Goal: Navigation & Orientation: Find specific page/section

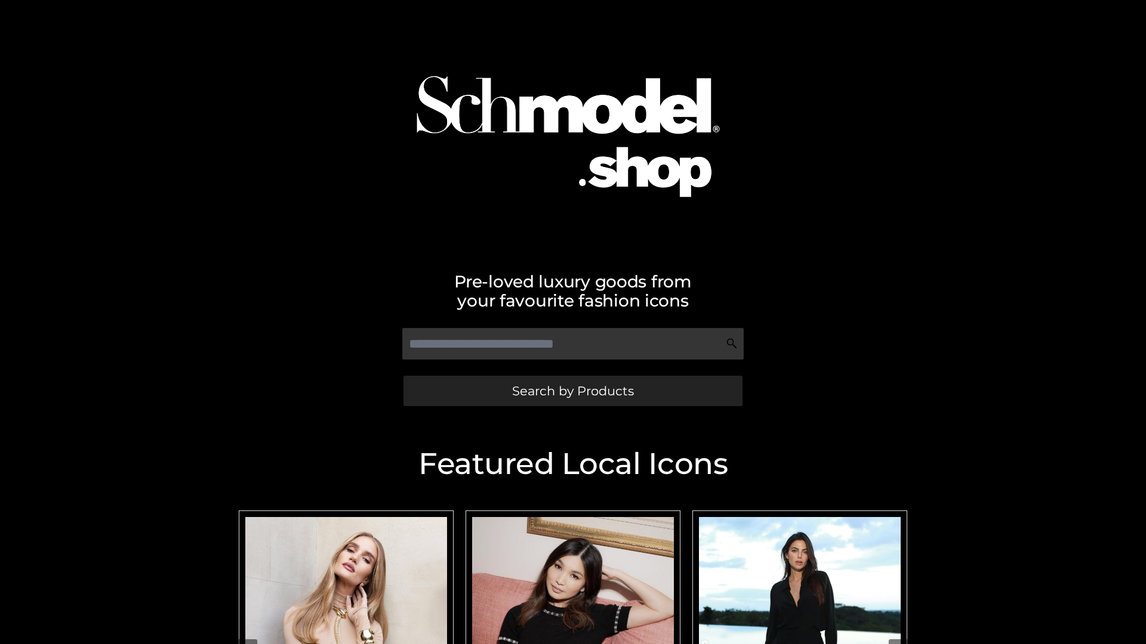
click at [572, 391] on span "Search by Products" at bounding box center [573, 391] width 122 height 13
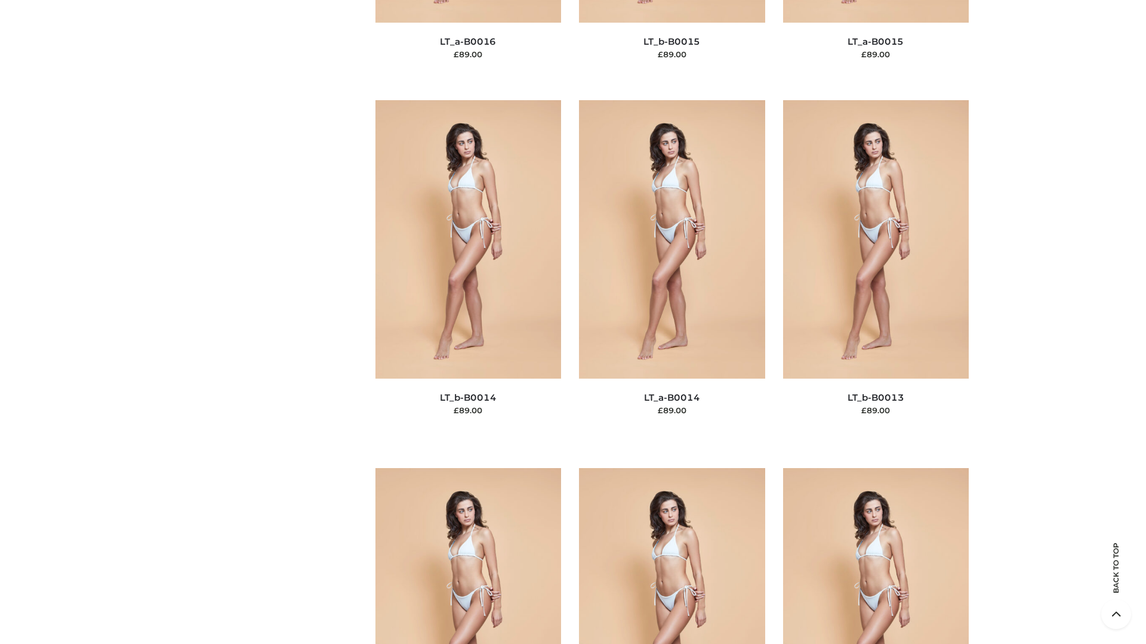
scroll to position [4244, 0]
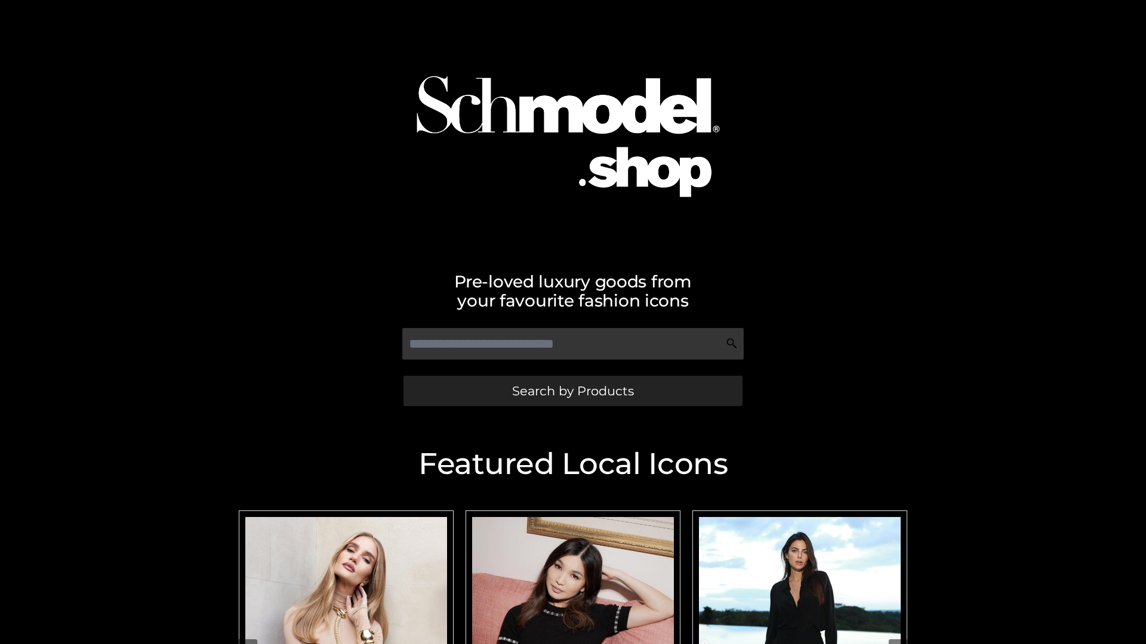
click at [572, 391] on span "Search by Products" at bounding box center [573, 391] width 122 height 13
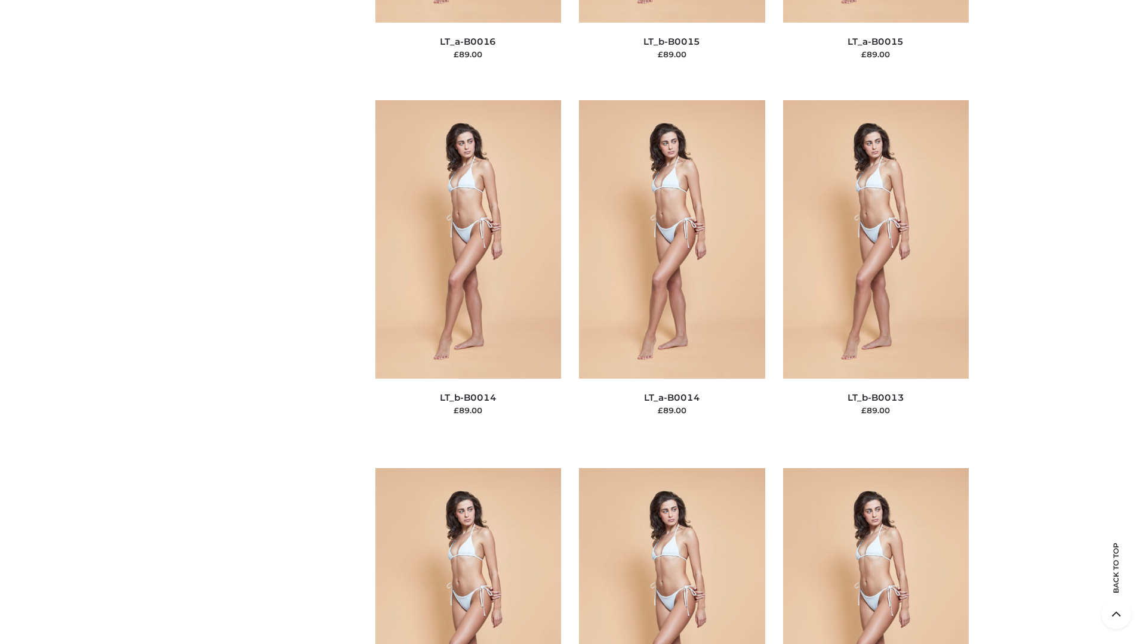
scroll to position [4244, 0]
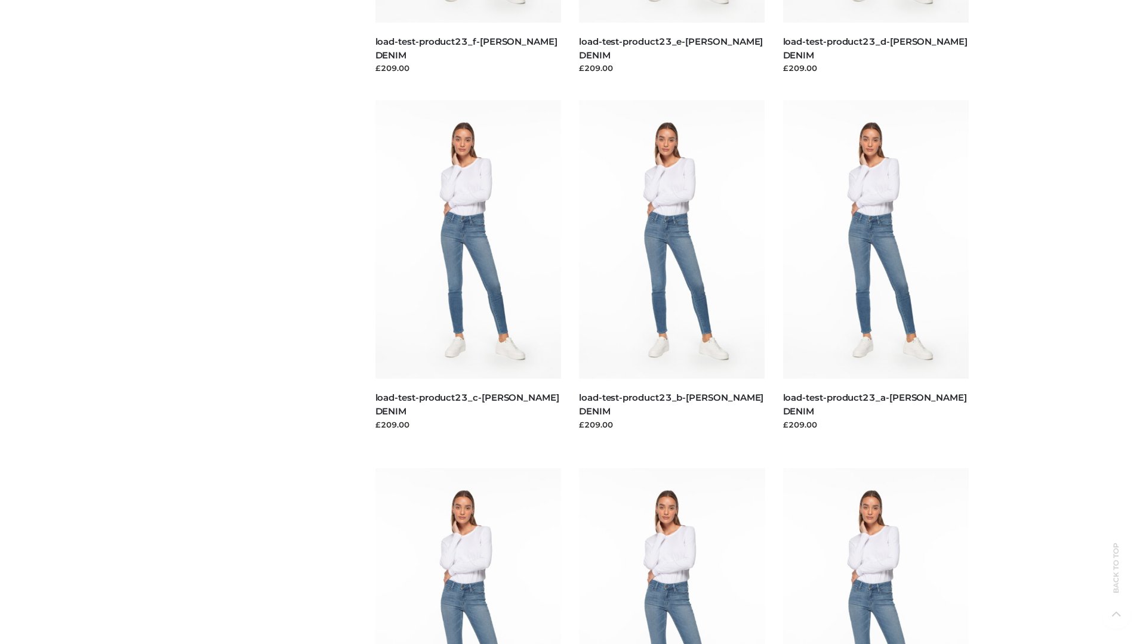
scroll to position [1047, 0]
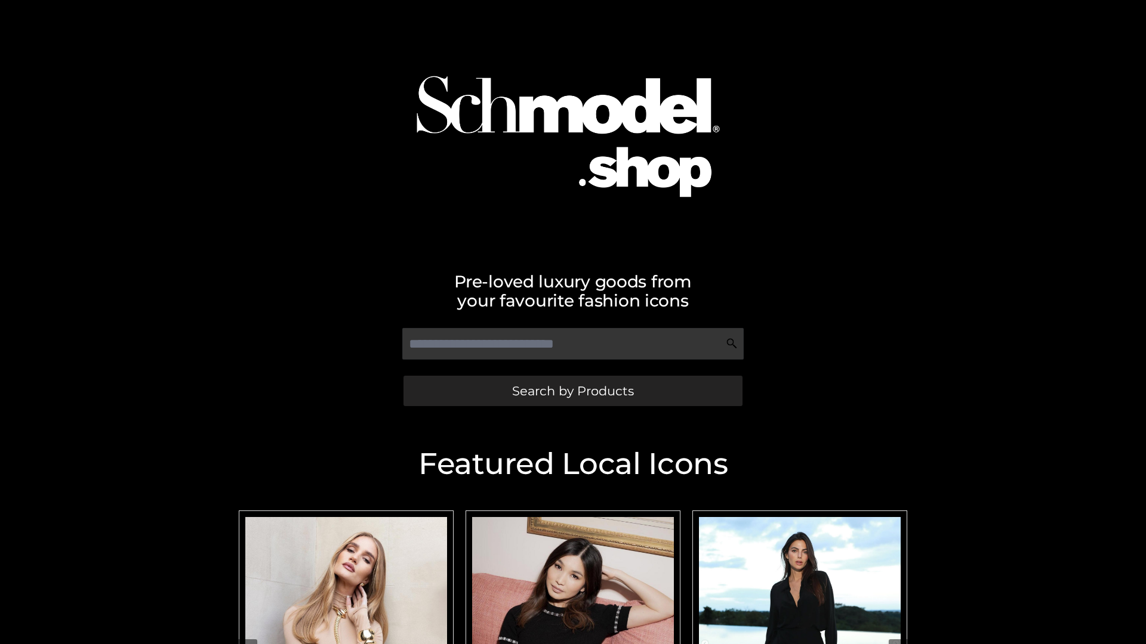
click at [572, 391] on span "Search by Products" at bounding box center [573, 391] width 122 height 13
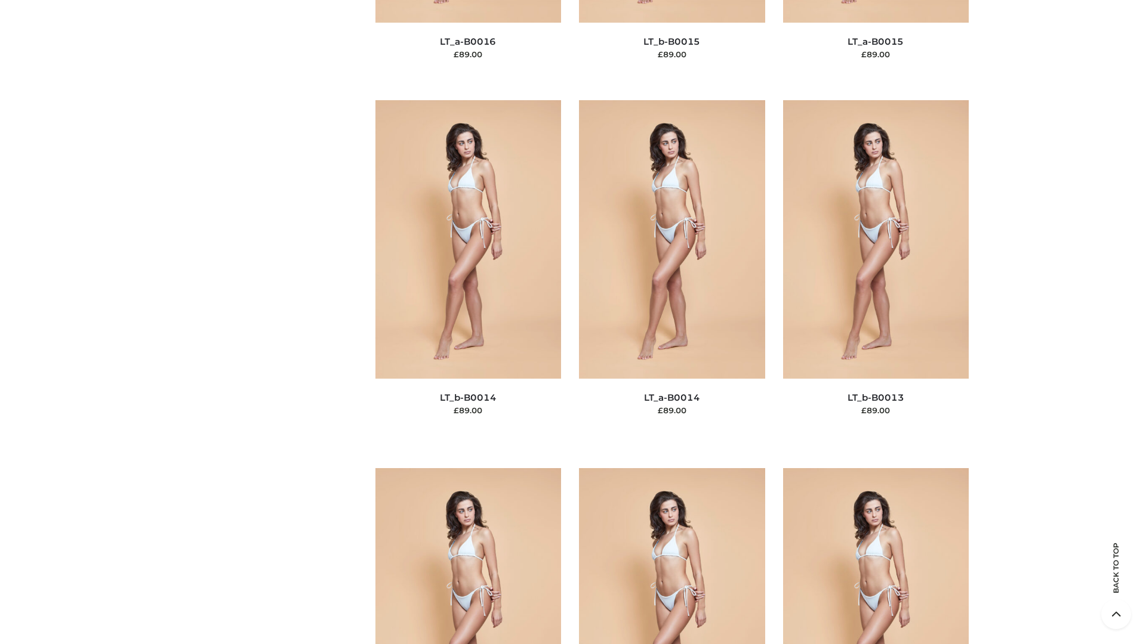
scroll to position [4244, 0]
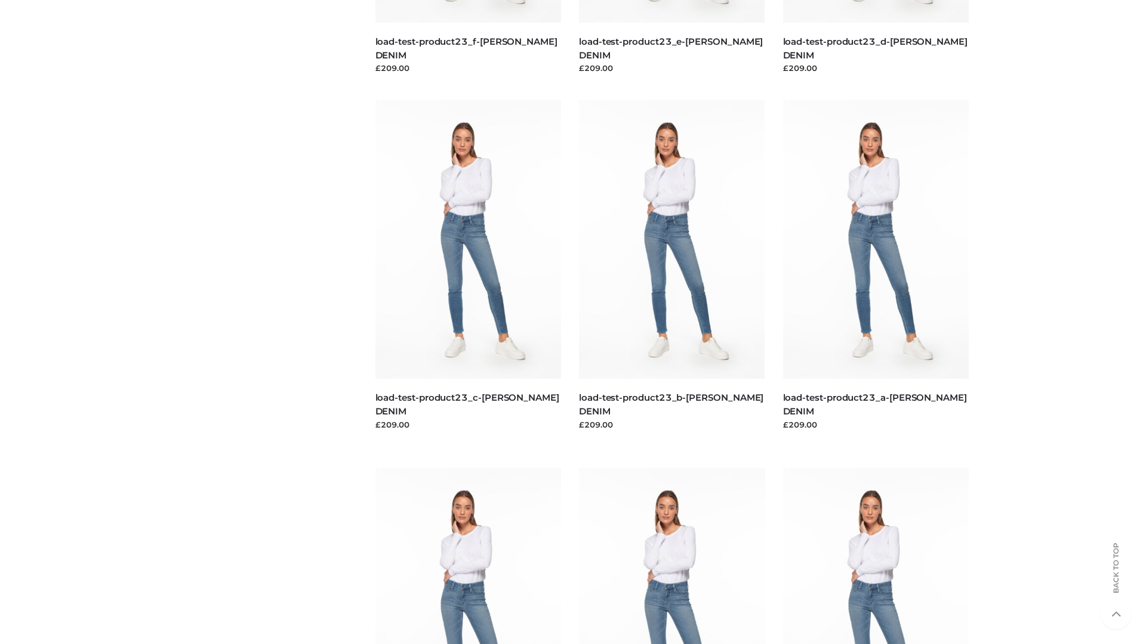
scroll to position [1047, 0]
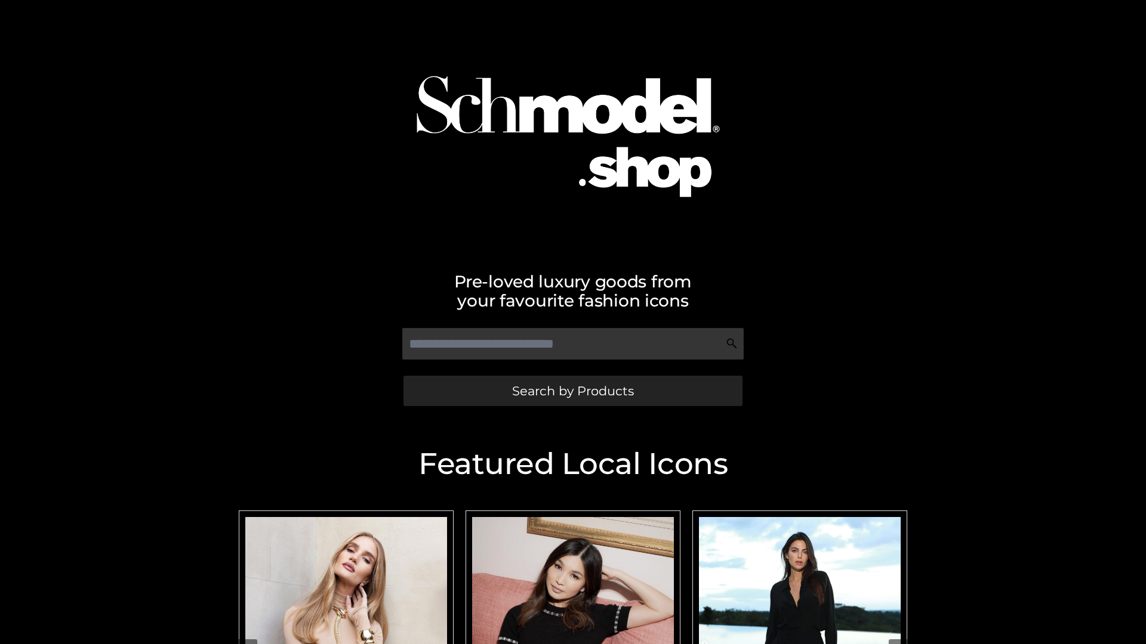
click at [572, 391] on span "Search by Products" at bounding box center [573, 391] width 122 height 13
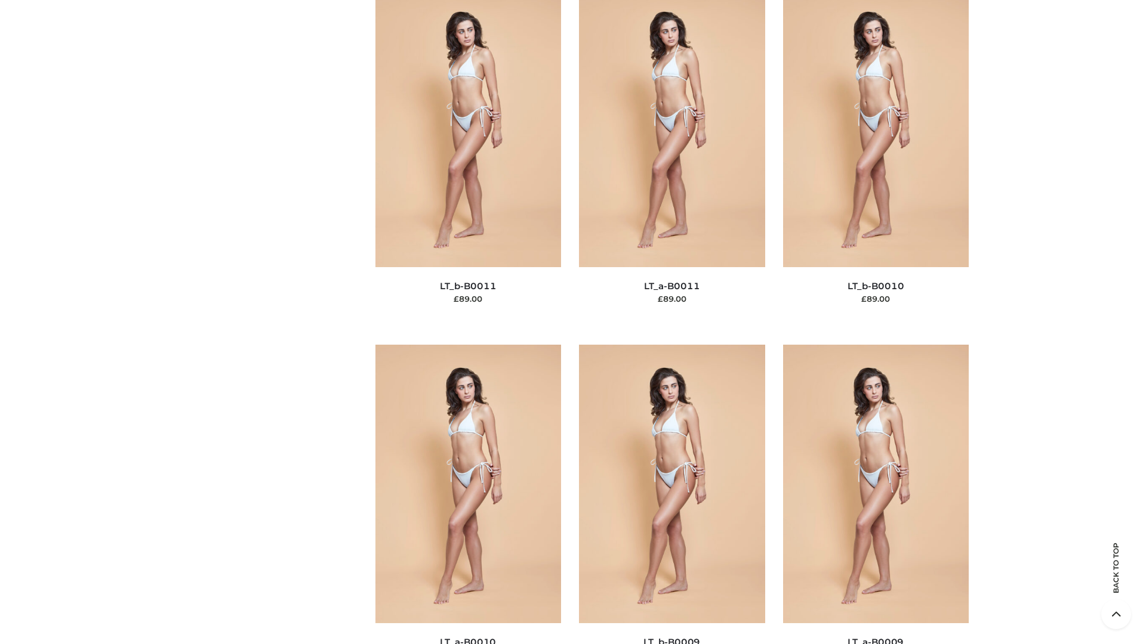
scroll to position [5359, 0]
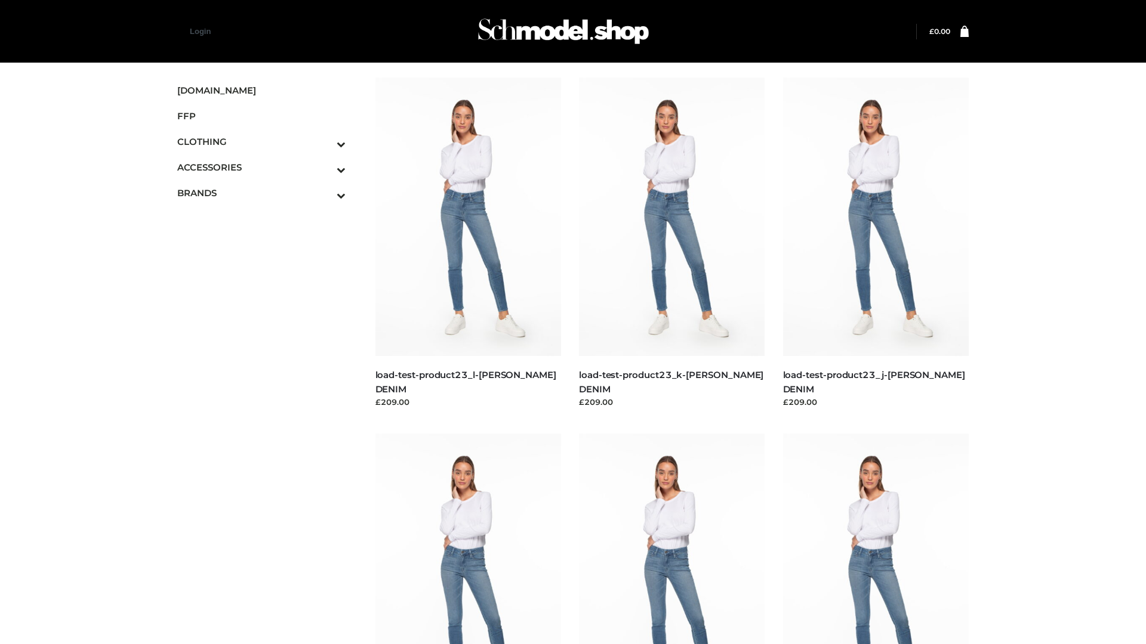
scroll to position [1047, 0]
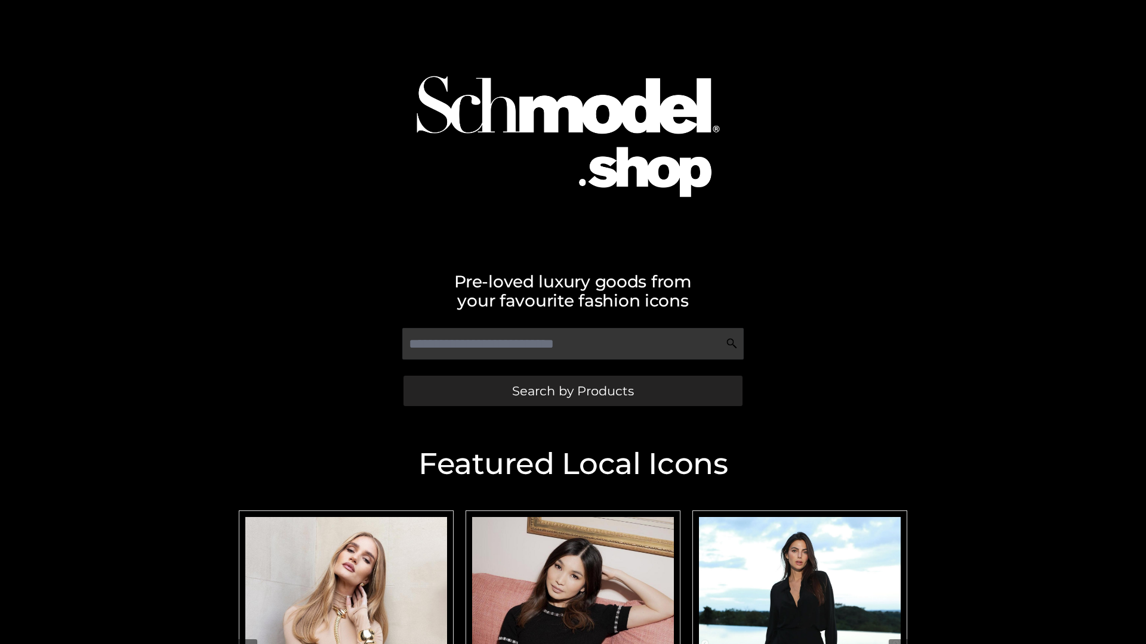
click at [572, 391] on span "Search by Products" at bounding box center [573, 391] width 122 height 13
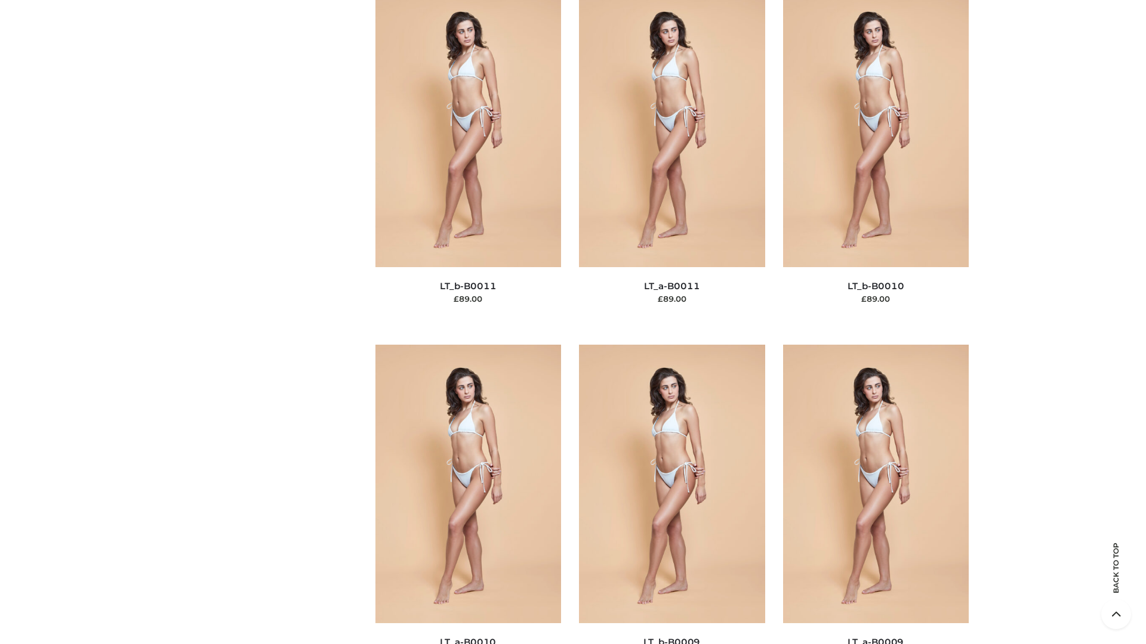
scroll to position [5359, 0]
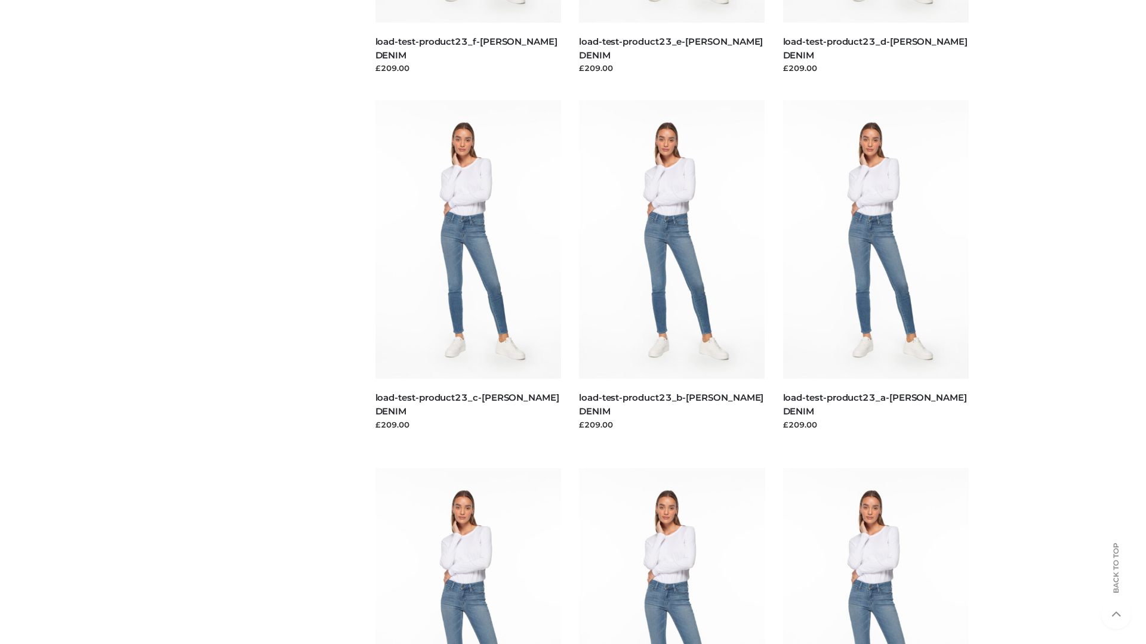
scroll to position [1047, 0]
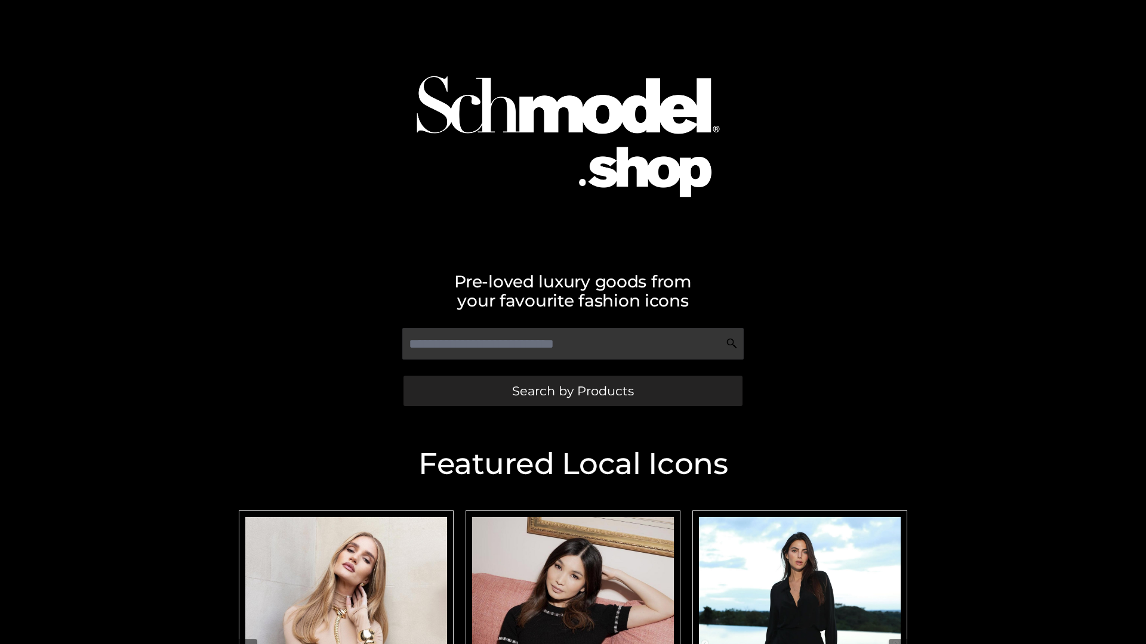
click at [572, 391] on span "Search by Products" at bounding box center [573, 391] width 122 height 13
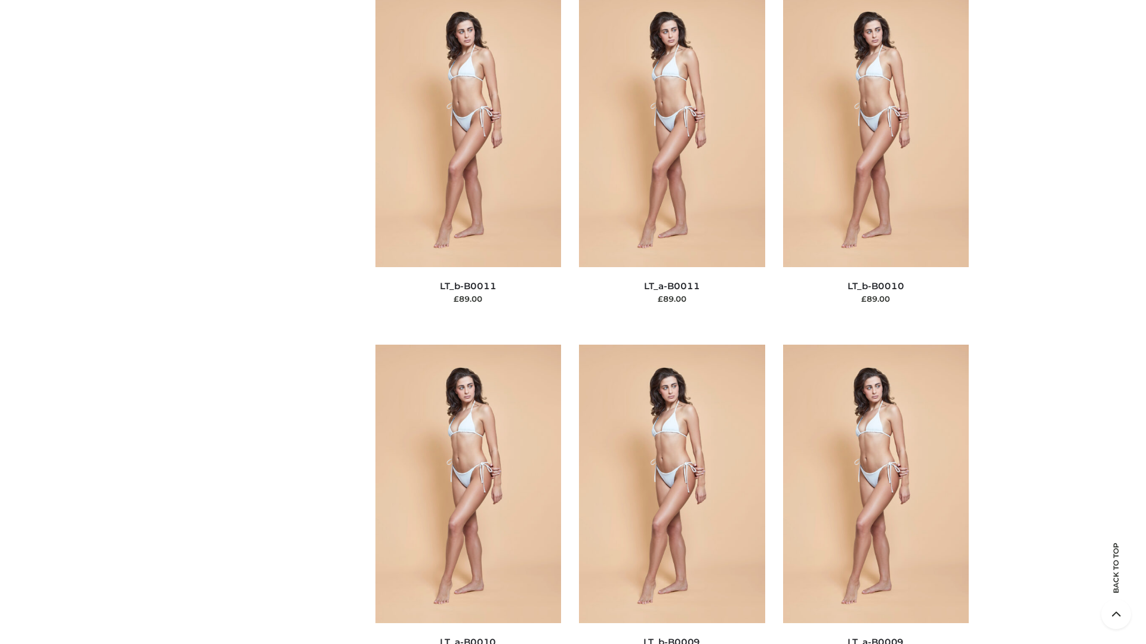
scroll to position [5359, 0]
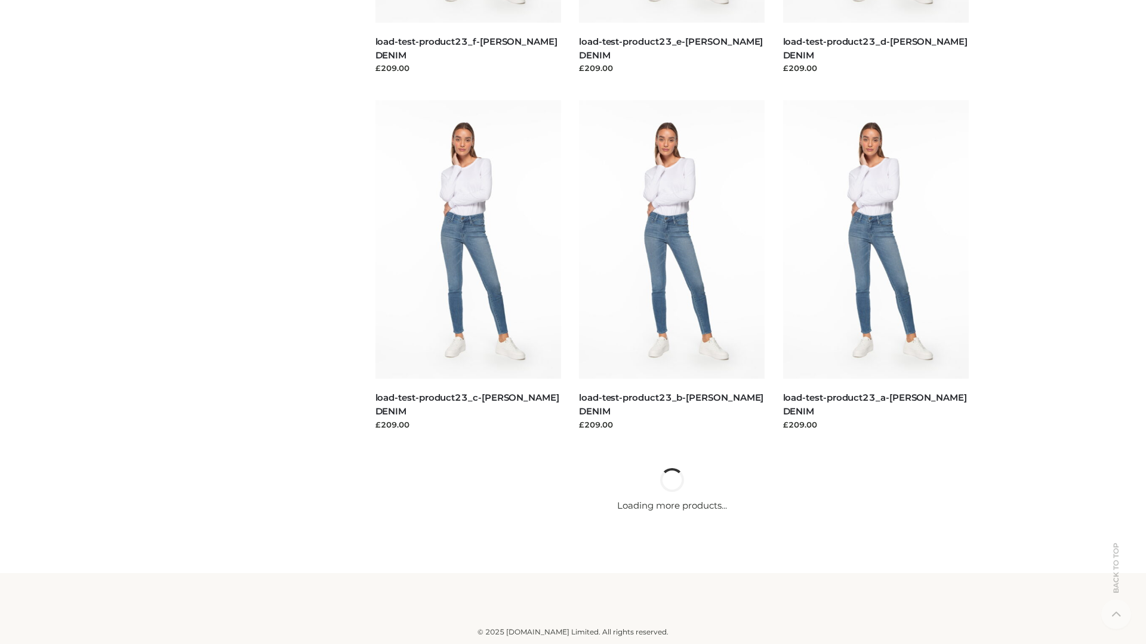
scroll to position [1047, 0]
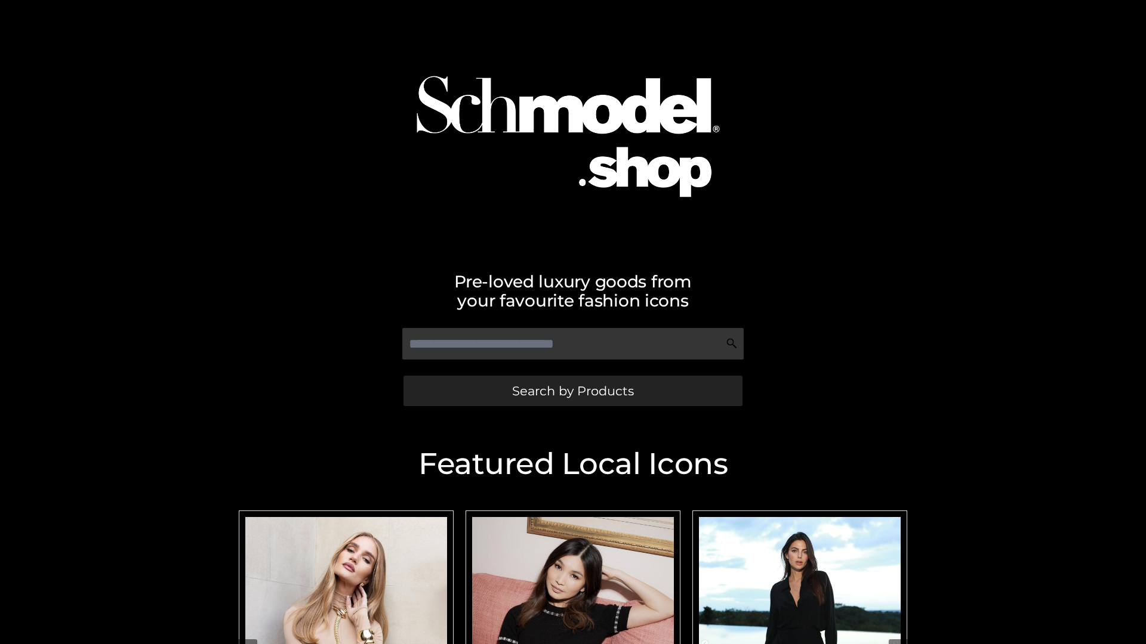
click at [572, 391] on span "Search by Products" at bounding box center [573, 391] width 122 height 13
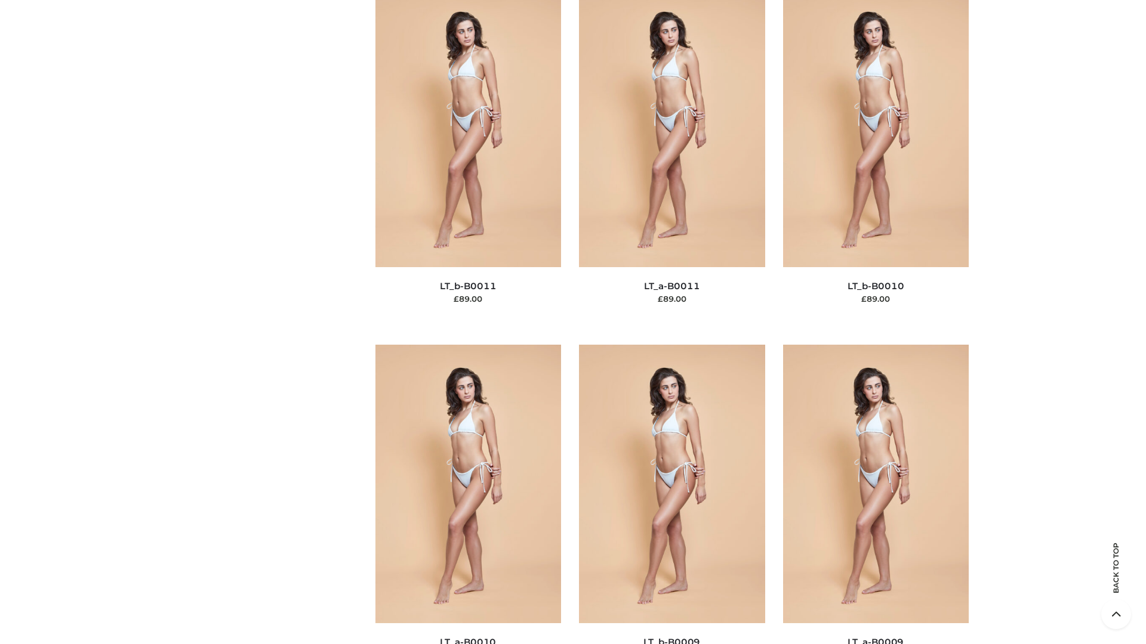
scroll to position [5359, 0]
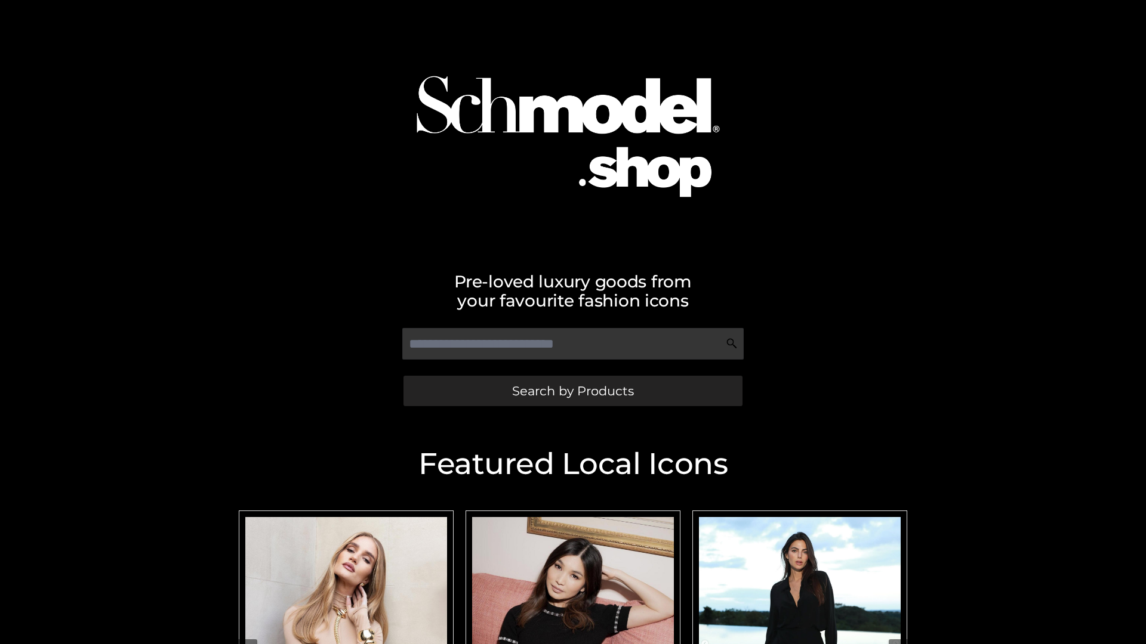
click at [572, 391] on span "Search by Products" at bounding box center [573, 391] width 122 height 13
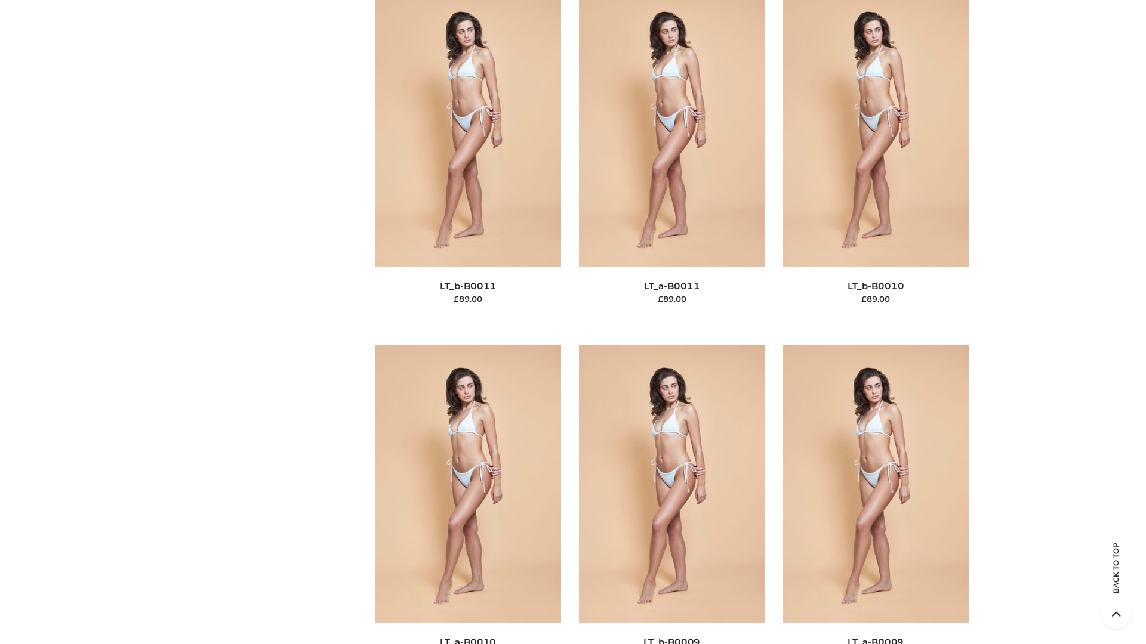
scroll to position [5359, 0]
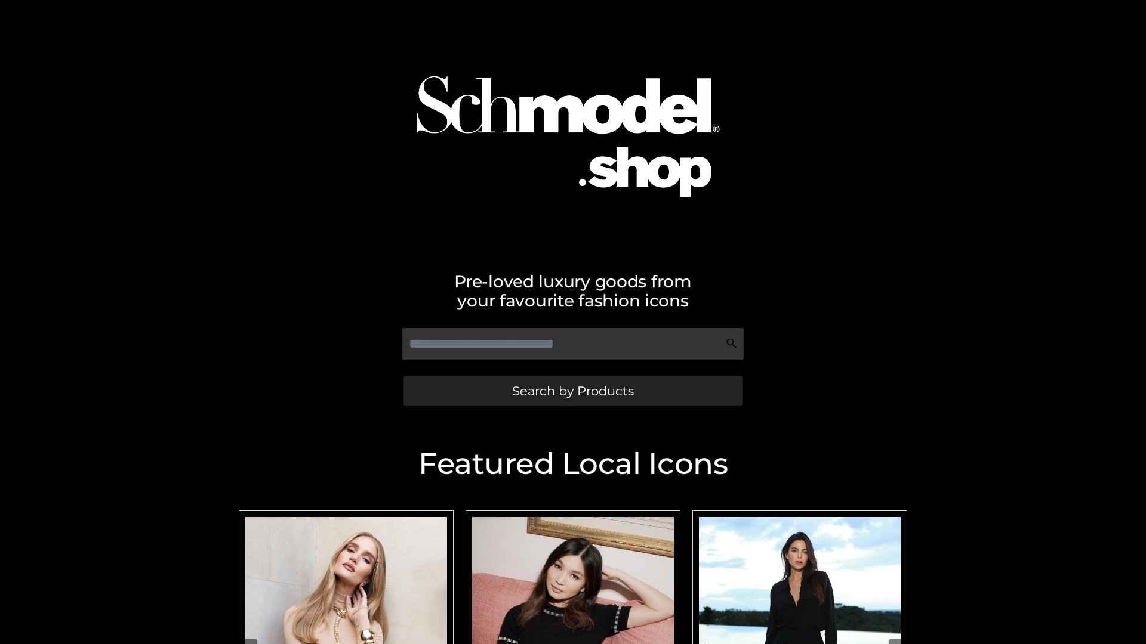
click at [572, 391] on span "Search by Products" at bounding box center [573, 391] width 122 height 13
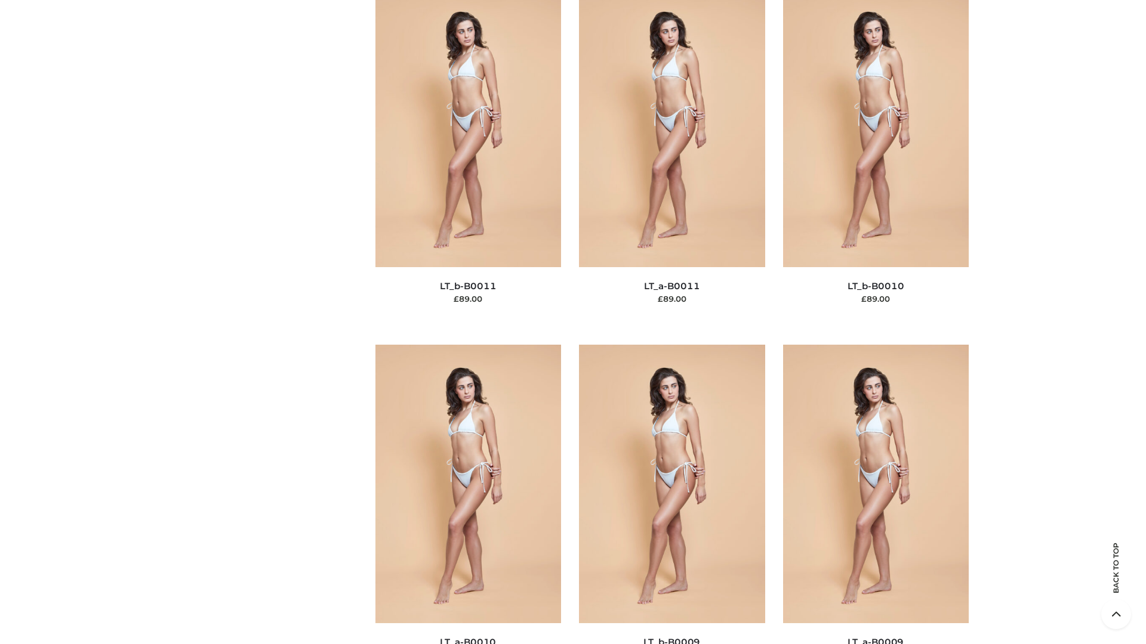
scroll to position [5359, 0]
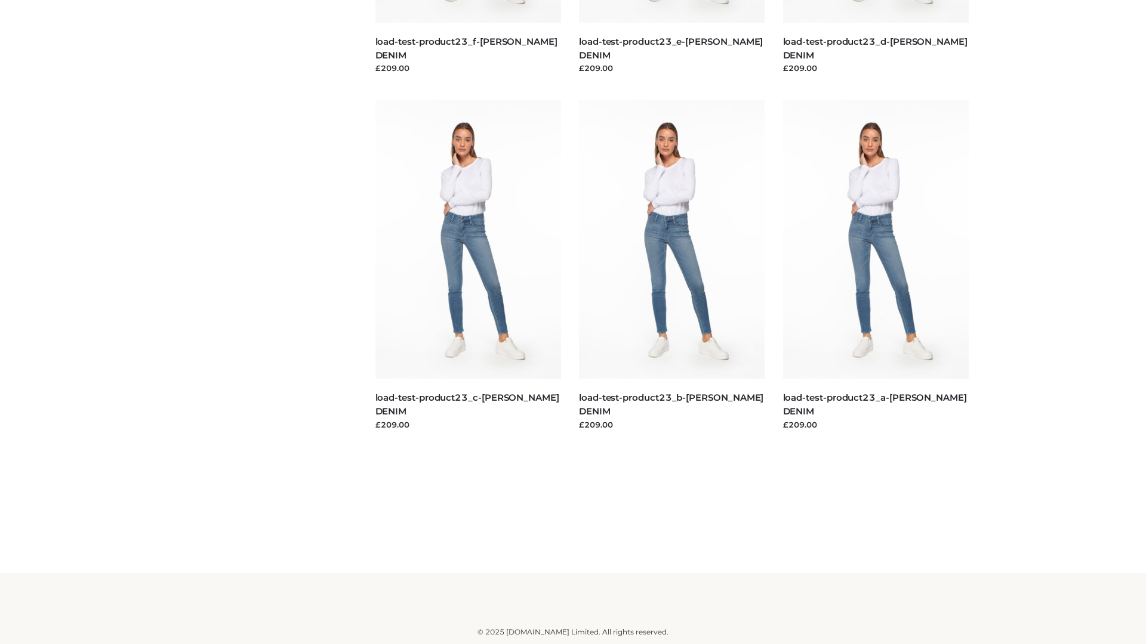
scroll to position [1047, 0]
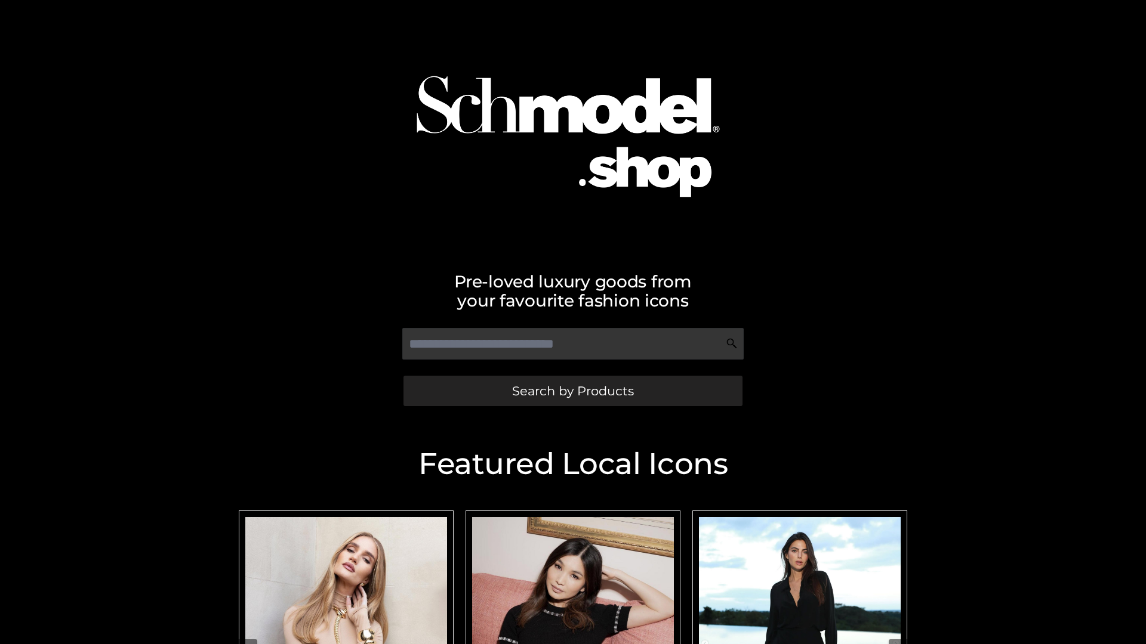
click at [572, 391] on span "Search by Products" at bounding box center [573, 391] width 122 height 13
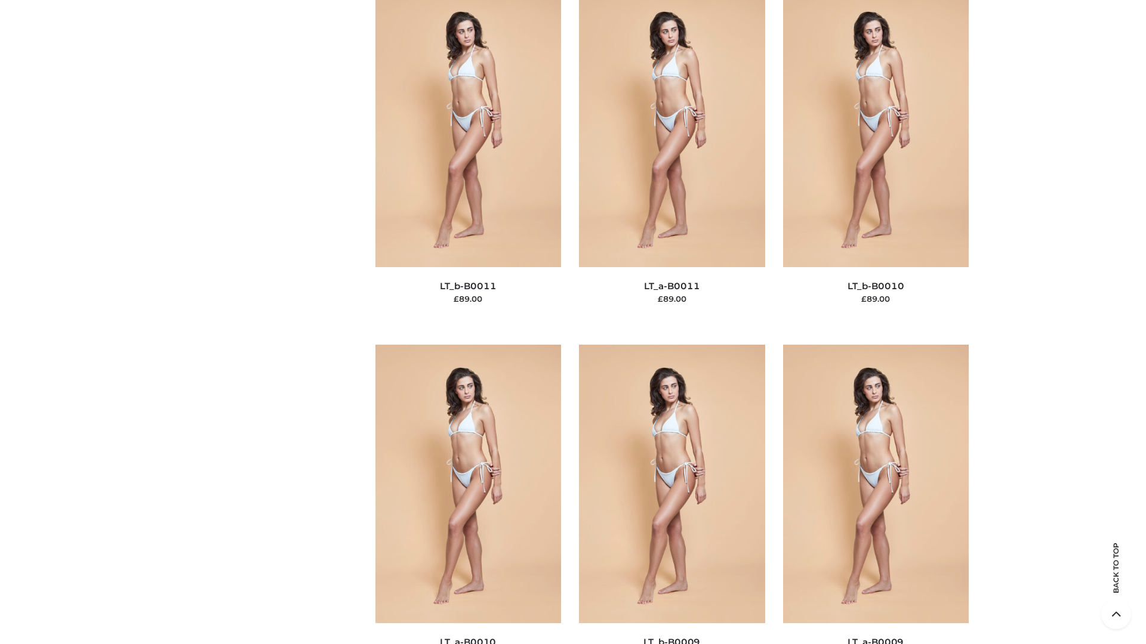
scroll to position [5359, 0]
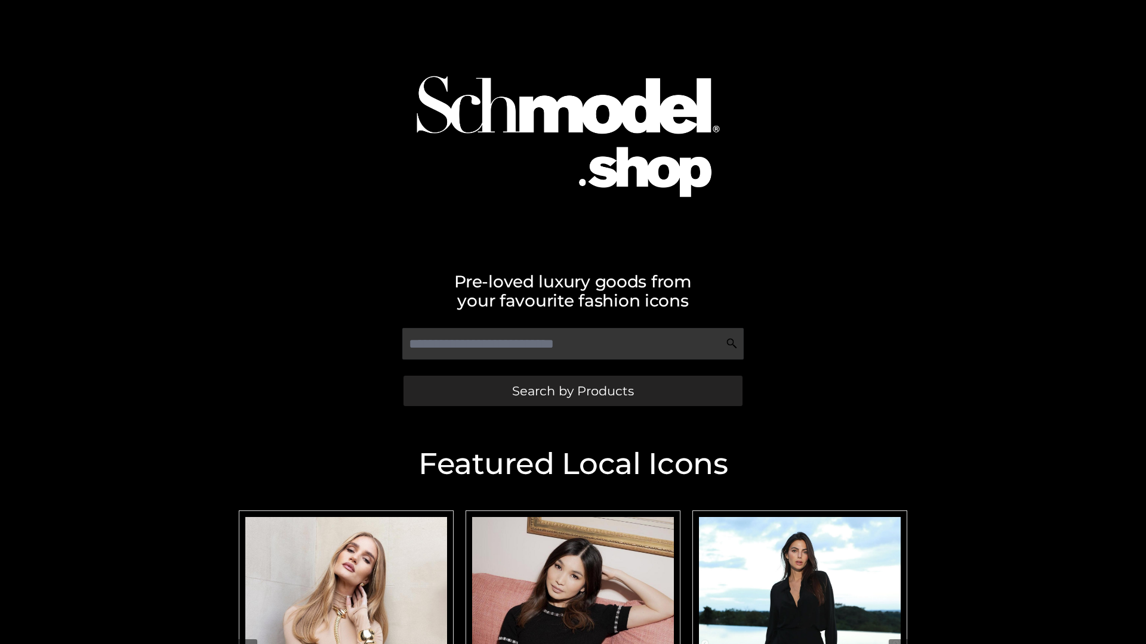
click at [572, 391] on span "Search by Products" at bounding box center [573, 391] width 122 height 13
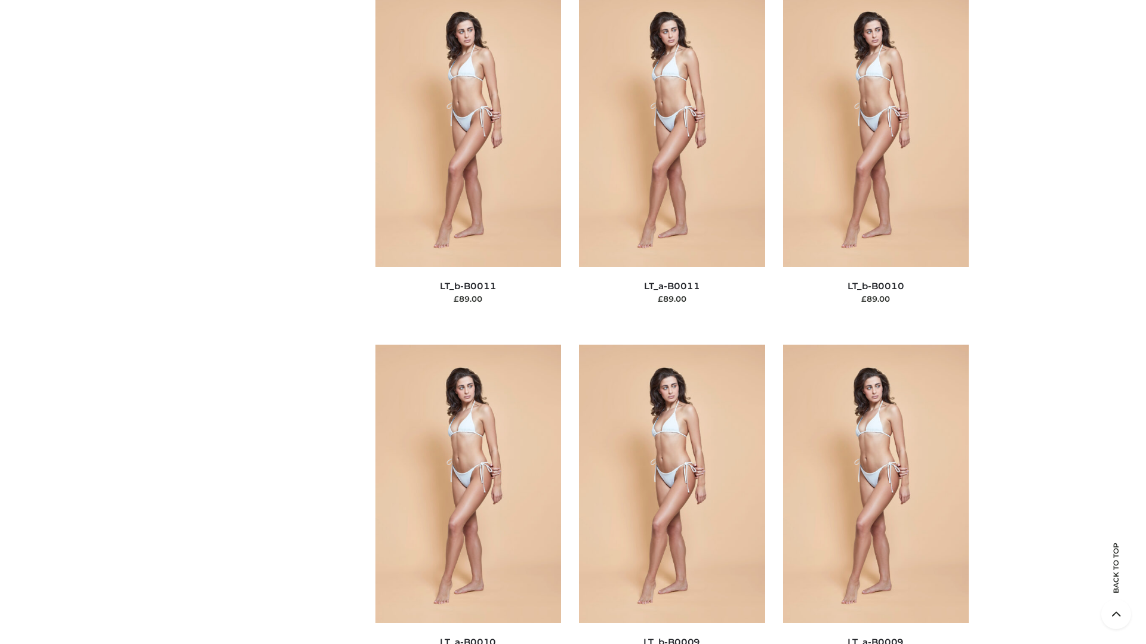
scroll to position [5359, 0]
